Goal: Transaction & Acquisition: Purchase product/service

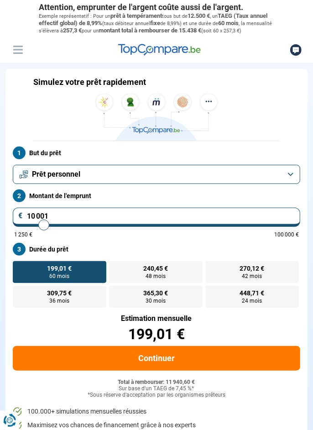
click at [280, 177] on button "Prêt personnel" at bounding box center [156, 174] width 287 height 19
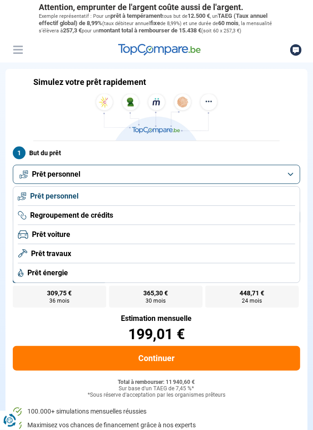
click at [57, 259] on span "Prêt travaux" at bounding box center [51, 254] width 40 height 10
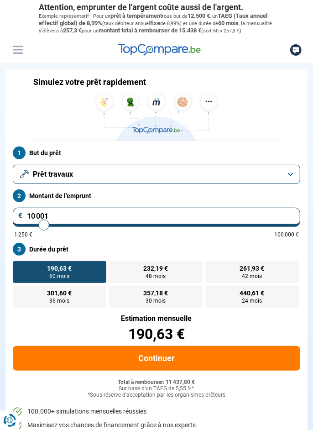
type input "10 750"
type input "10750"
type input "12 250"
type input "12250"
type input "12 750"
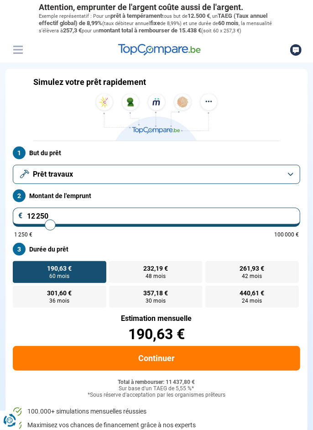
type input "12750"
type input "13 250"
type input "13250"
type input "13 500"
type input "13500"
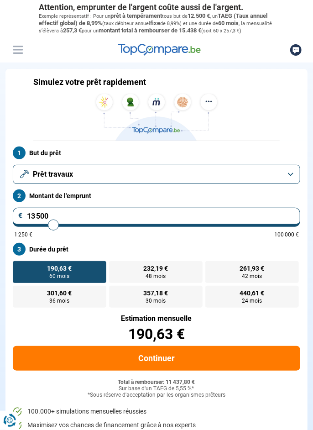
type input "14 250"
type input "14250"
type input "14 500"
type input "14500"
type input "14 750"
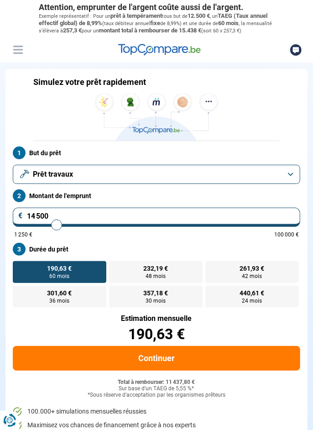
type input "14750"
type input "15 000"
type input "15000"
type input "15 250"
type input "15250"
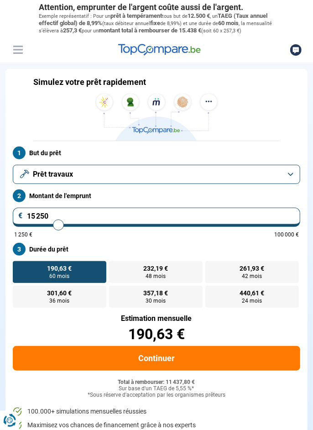
type input "15 500"
type input "15500"
type input "15 750"
type input "15750"
type input "16 000"
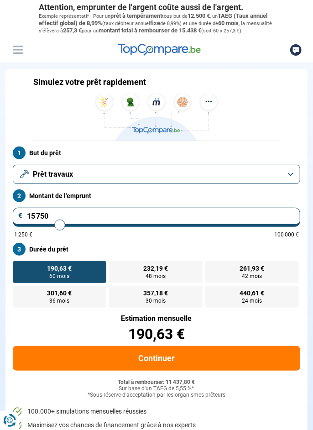
type input "16000"
type input "16 250"
type input "16250"
type input "16 500"
type input "16500"
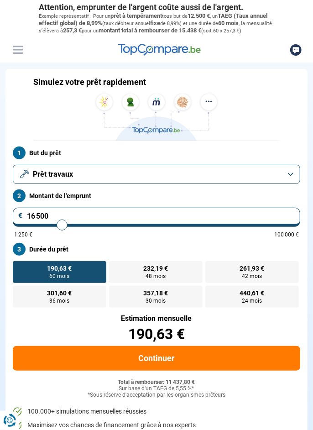
type input "16 750"
type input "16750"
type input "16 500"
type input "16500"
type input "16 250"
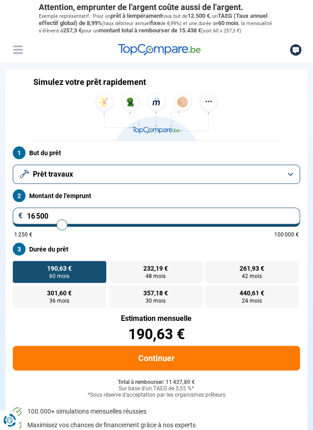
type input "16250"
type input "16 000"
type input "16000"
type input "15 750"
type input "15750"
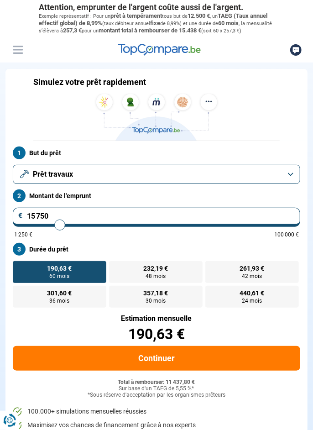
type input "15 500"
type input "15500"
type input "15 750"
type input "15750"
type input "16 000"
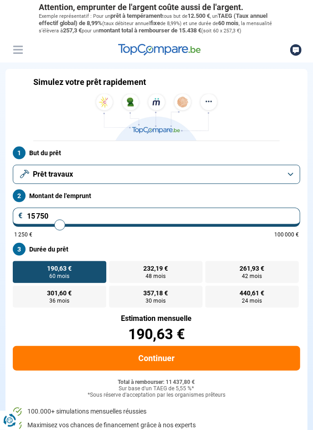
type input "16000"
type input "16 250"
type input "16250"
type input "16 500"
type input "16500"
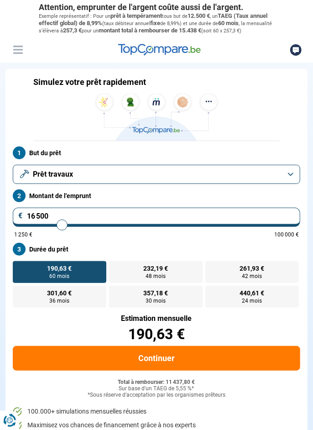
radio input "false"
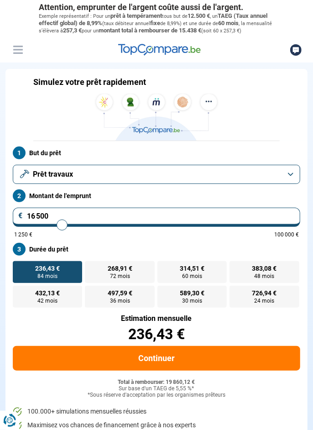
type input "16 750"
type input "15000"
type input "15 000"
radio input "true"
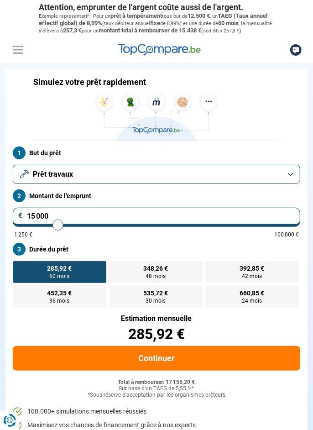
click at [287, 177] on button "Prêt travaux" at bounding box center [156, 174] width 287 height 19
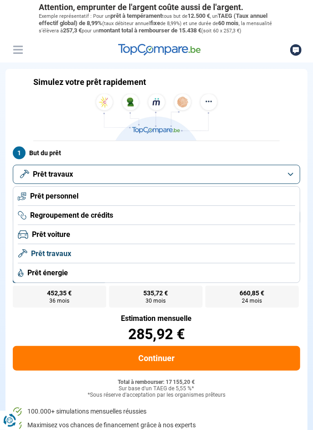
click at [60, 278] on span "Prêt énergie" at bounding box center [47, 273] width 41 height 10
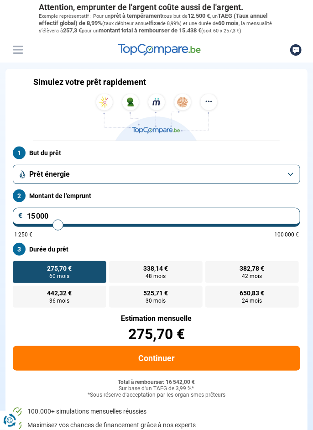
click at [57, 223] on input "15 000" at bounding box center [156, 217] width 287 height 19
type input "16 750"
type input "16750"
radio input "false"
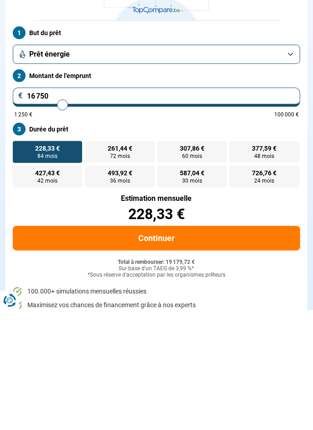
type input "16 750"
type input "16250"
type input "16 750"
type input "16750"
type input "15 000"
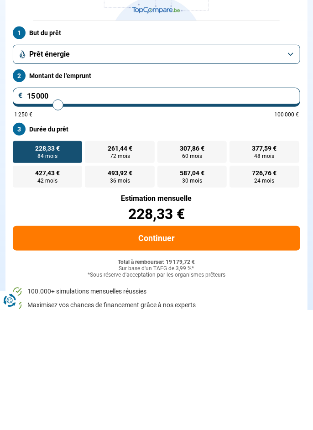
type input "15000"
radio input "true"
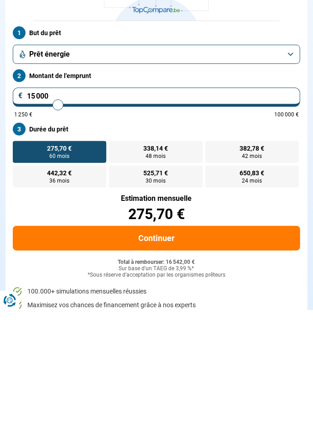
click at [230, 218] on input "15 000" at bounding box center [156, 217] width 287 height 19
type input "35 000"
type input "35000"
radio input "false"
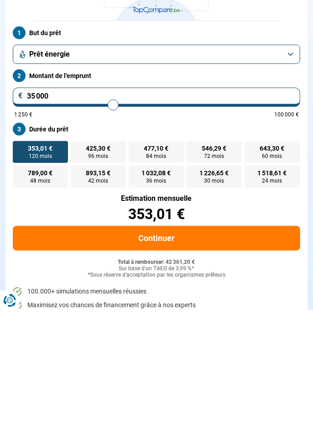
type input "16 750"
type input "16750"
radio input "true"
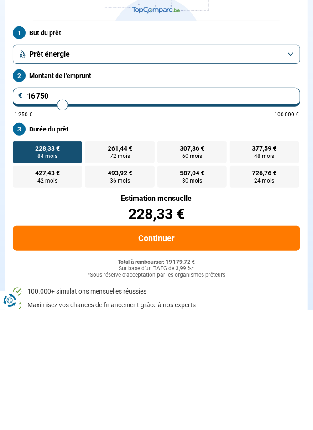
type input "11 000"
type input "11000"
radio input "true"
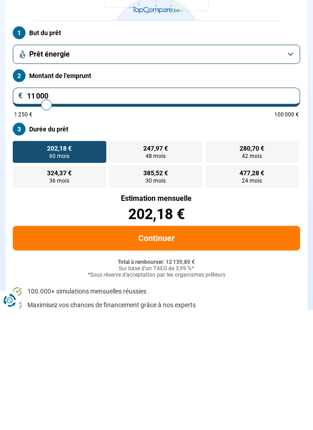
type input "17 500"
type input "17500"
radio input "false"
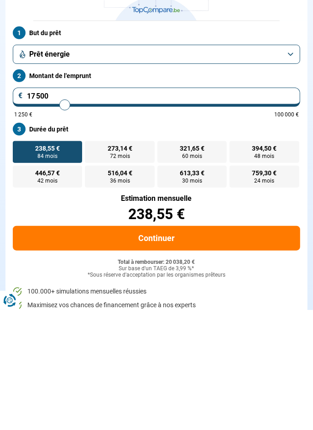
click at [56, 225] on input "17 500" at bounding box center [156, 217] width 287 height 19
type input "20 000"
type input "20000"
type input "17 000"
type input "17000"
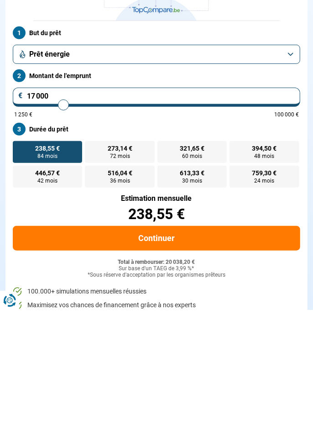
type input "16 500"
type input "16500"
type input "15 750"
type input "15750"
type input "15 500"
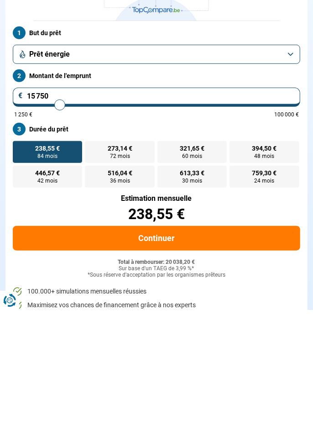
type input "15500"
type input "15 250"
type input "15250"
type input "15 000"
type input "15000"
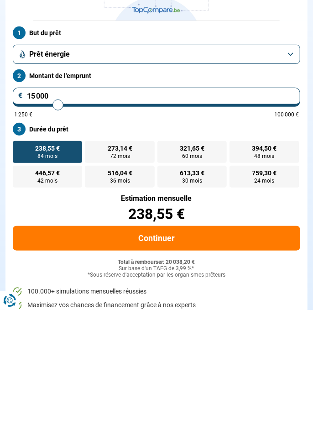
type input "14 500"
type input "14500"
type input "14 250"
type input "14250"
type input "14 000"
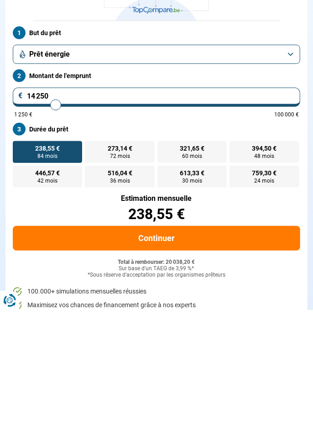
type input "14000"
type input "13 750"
type input "13750"
type input "13 500"
type input "13500"
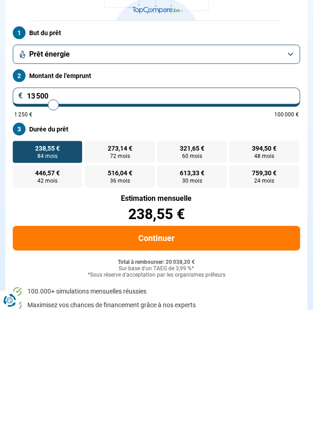
type input "13 250"
type input "13250"
type input "13 000"
type input "13000"
type input "12 750"
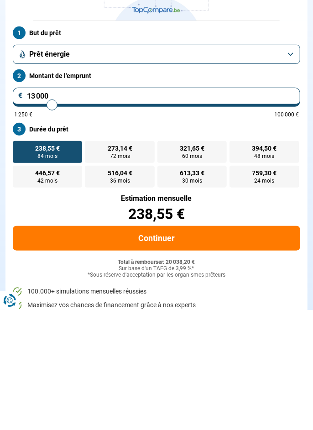
type input "12750"
type input "12 500"
type input "12500"
type input "12 250"
type input "12250"
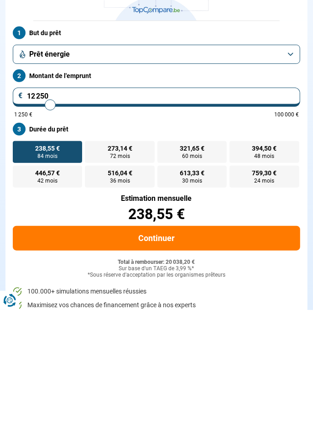
radio input "true"
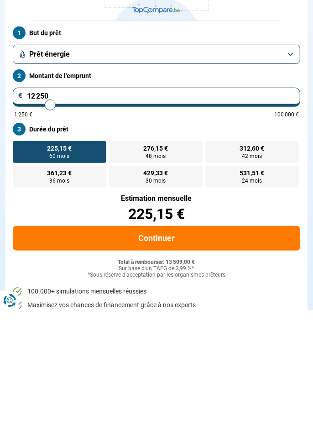
type input "1 225"
type input "1250"
type input "122"
type input "1250"
type input "12"
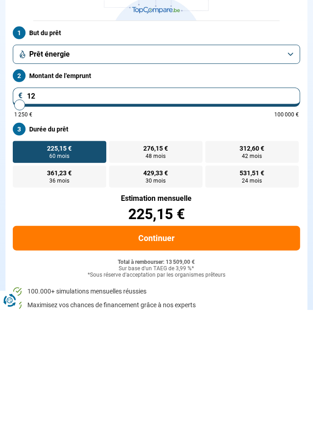
type input "1250"
type input "1"
type input "1250"
type input "0"
type input "1250"
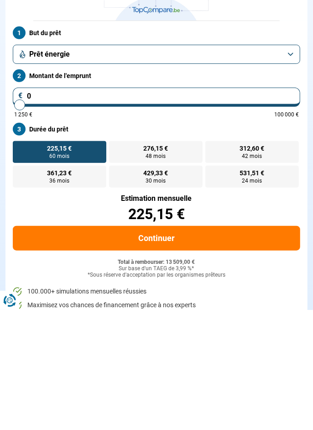
type input "1 250"
type input "1250"
radio input "true"
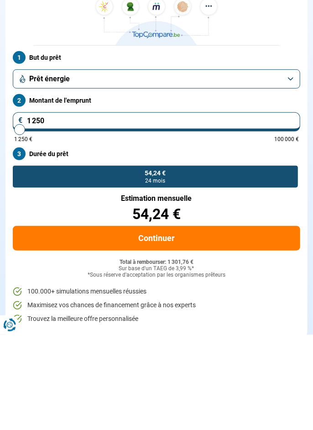
type input "12 501"
type input "12500"
type input "125 015"
type input "100000"
type input "12 501"
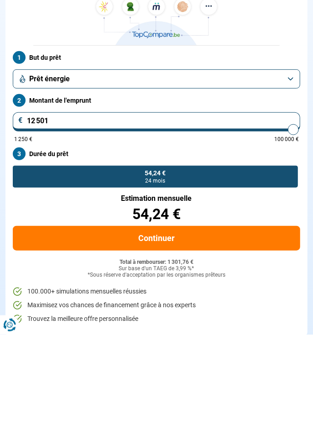
type input "12500"
type input "1 250"
type input "1250"
type input "125"
type input "1250"
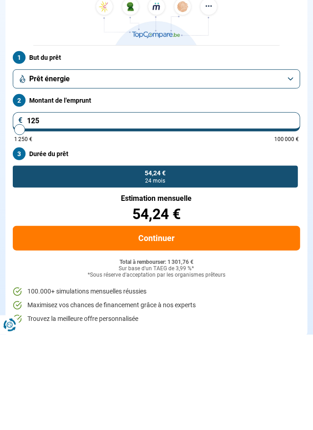
type input "12"
type input "1250"
type input "1"
type input "1250"
type input "1 250"
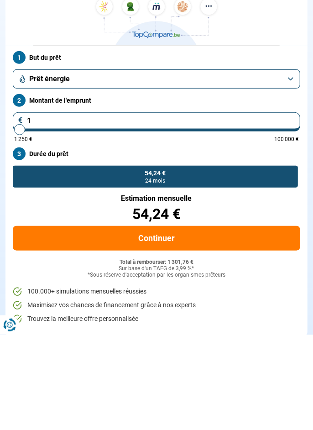
type input "1250"
type input "12 505"
type input "12500"
type input "125 050"
type input "100000"
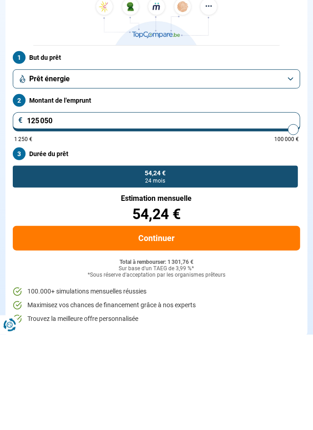
type input "100 000"
type input "100000"
radio input "false"
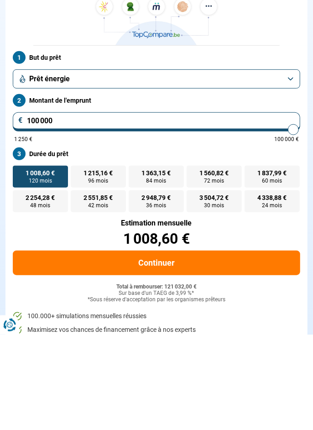
type input "10 000"
type input "10000"
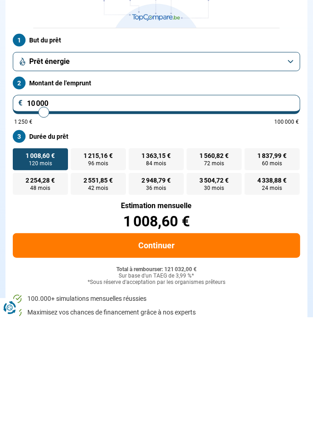
type input "1 000"
type input "1250"
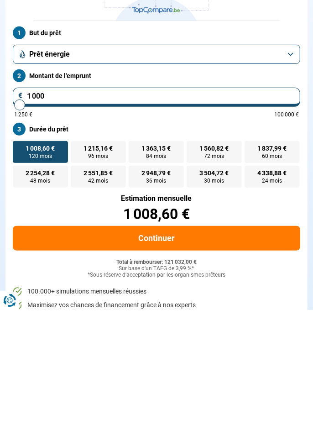
type input "100"
type input "1250"
type input "10"
type input "1250"
type input "1"
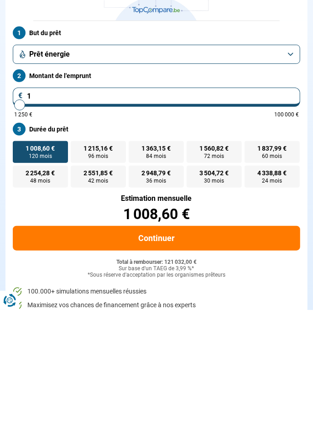
type input "1250"
type input "1 250"
type input "1250"
radio input "true"
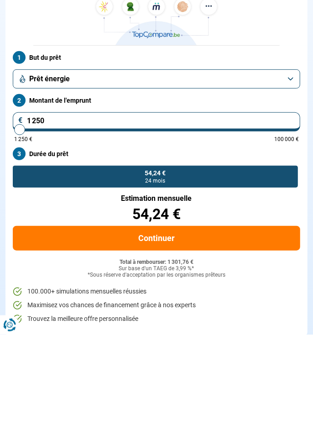
type input "125"
type input "1250"
type input "12"
type input "1250"
type input "1"
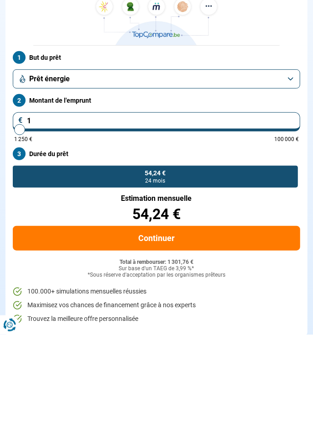
type input "1250"
type input "15"
type input "1250"
type input "1 250"
type input "1250"
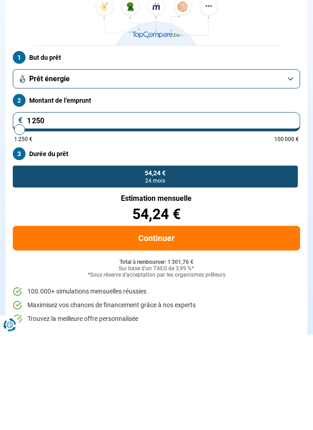
type input "12 500"
type input "12500"
radio input "false"
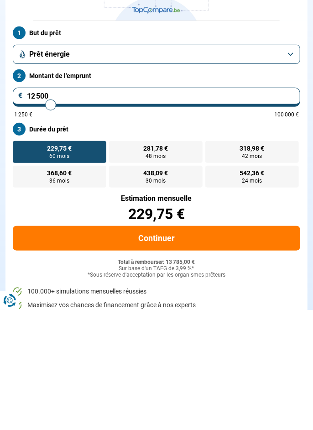
click at [286, 177] on button "Prêt énergie" at bounding box center [156, 174] width 287 height 19
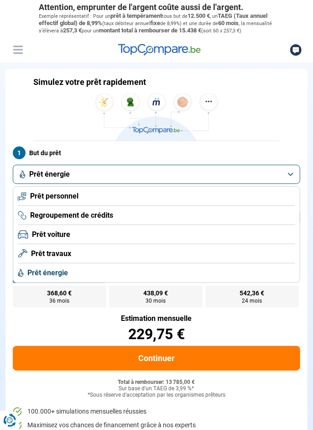
click at [71, 263] on li "Prêt travaux" at bounding box center [156, 272] width 277 height 19
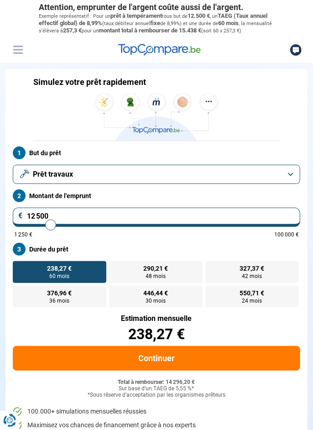
click at [52, 223] on input "12 500" at bounding box center [156, 217] width 287 height 19
type input "1 250"
type input "1250"
type input "125"
type input "1250"
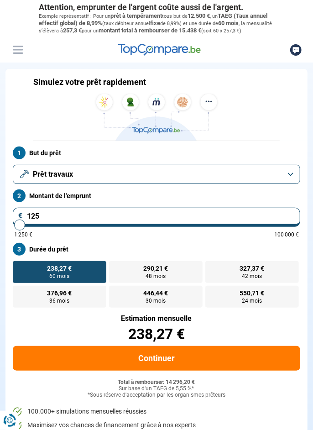
type input "12"
type input "1250"
type input "1"
type input "1250"
type input "1 250"
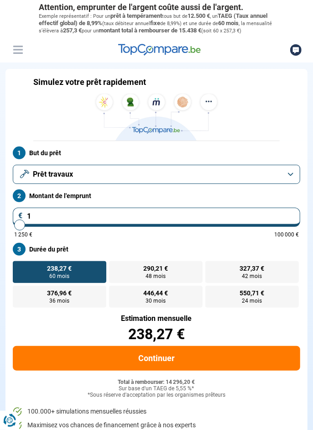
type input "1250"
radio input "true"
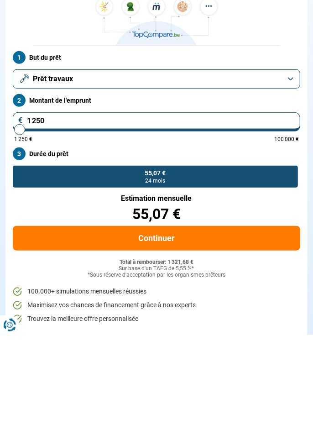
click at [52, 219] on input "1 250" at bounding box center [156, 217] width 287 height 19
type input "3 250"
type input "3250"
type input "4 500"
type input "4500"
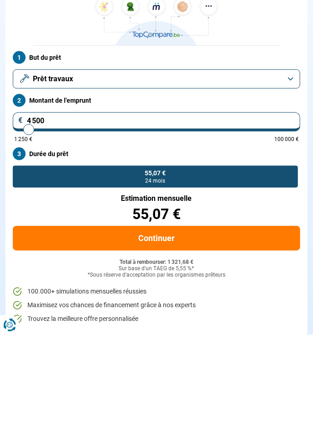
type input "4 750"
type input "4750"
type input "5 000"
type input "5000"
type input "5 250"
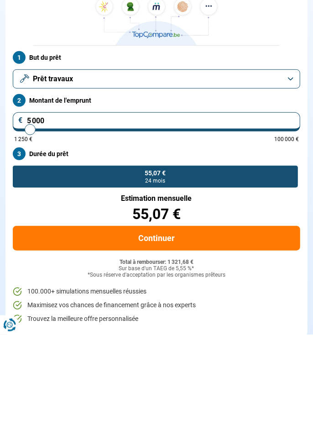
type input "5250"
type input "5 750"
type input "5750"
type input "6 000"
type input "6000"
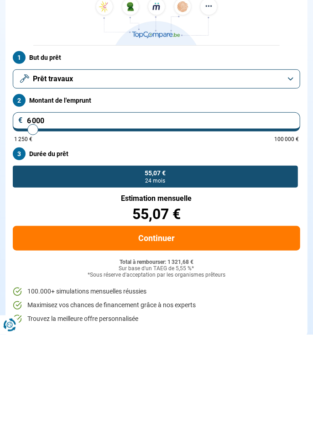
type input "6 250"
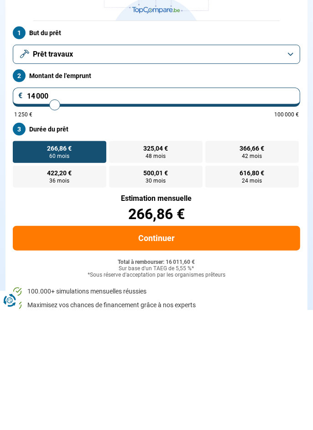
click at [288, 176] on button "Prêt travaux" at bounding box center [156, 174] width 287 height 19
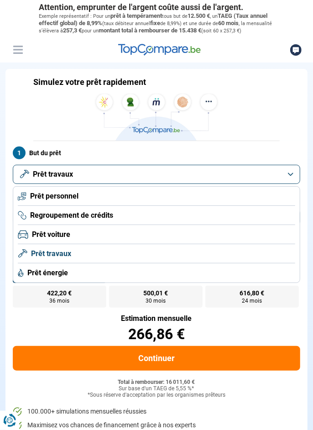
click at [106, 277] on li "Prêt énergie" at bounding box center [156, 272] width 277 height 19
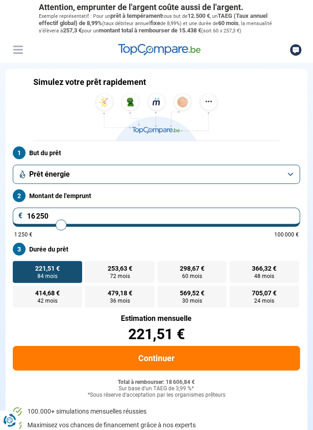
click at [168, 369] on button "Continuer" at bounding box center [156, 358] width 287 height 25
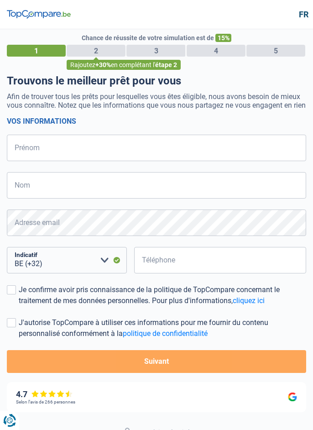
select select "32"
